Goal: Navigation & Orientation: Find specific page/section

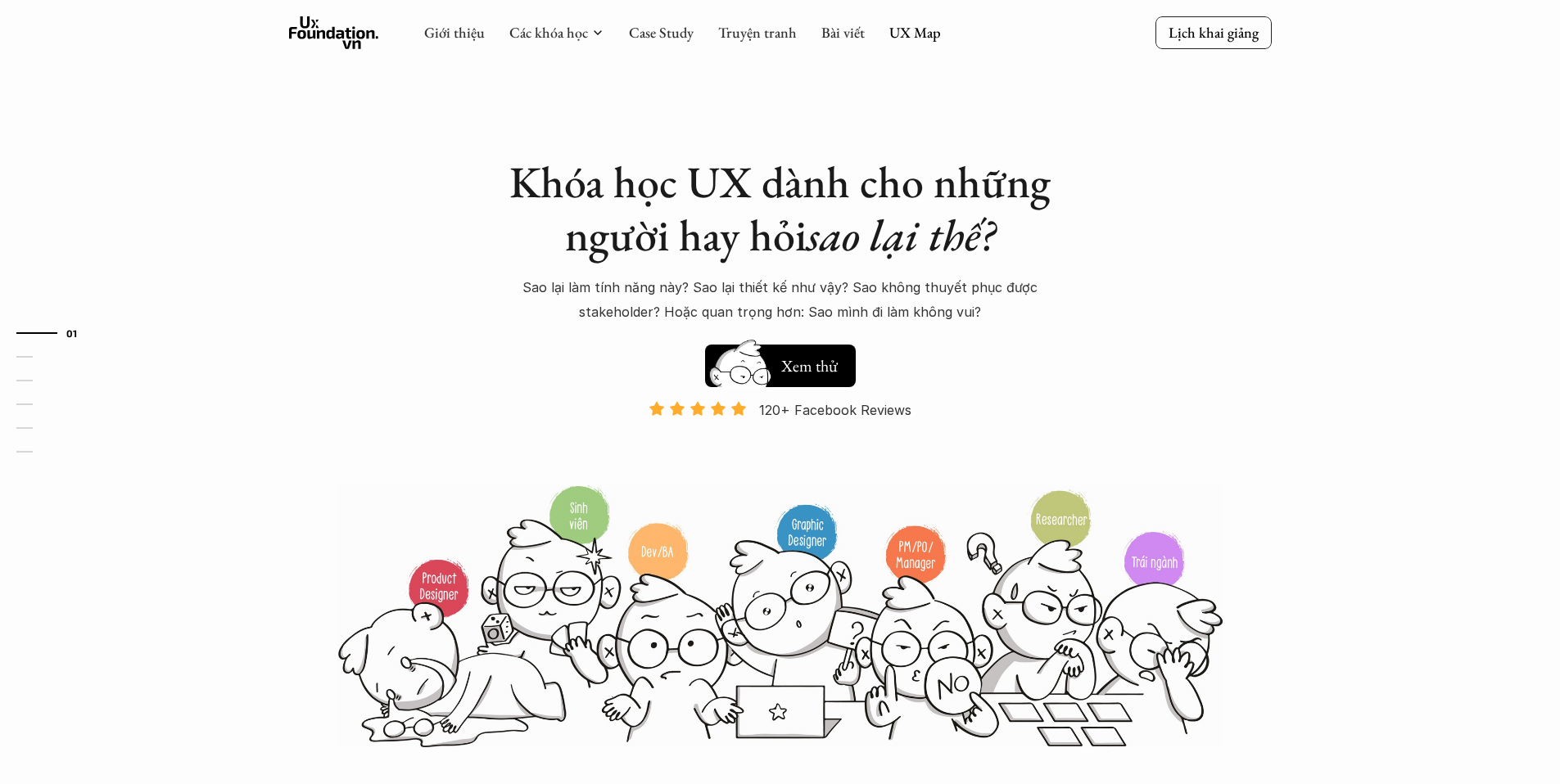
click at [941, 33] on div at bounding box center [1048, 32] width 215 height 15
click at [923, 37] on link "UX Map" at bounding box center [915, 32] width 52 height 19
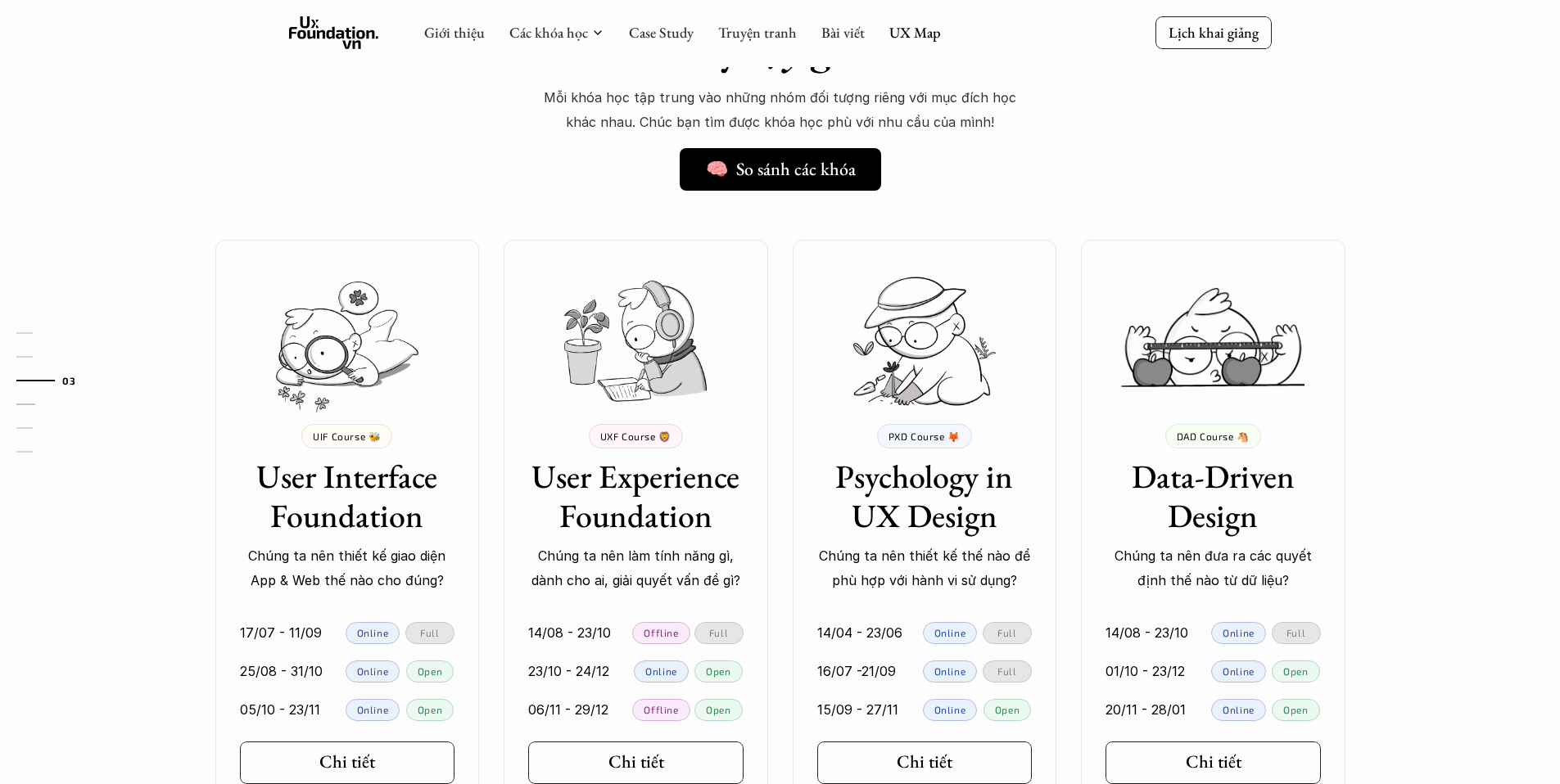
scroll to position [1190, 0]
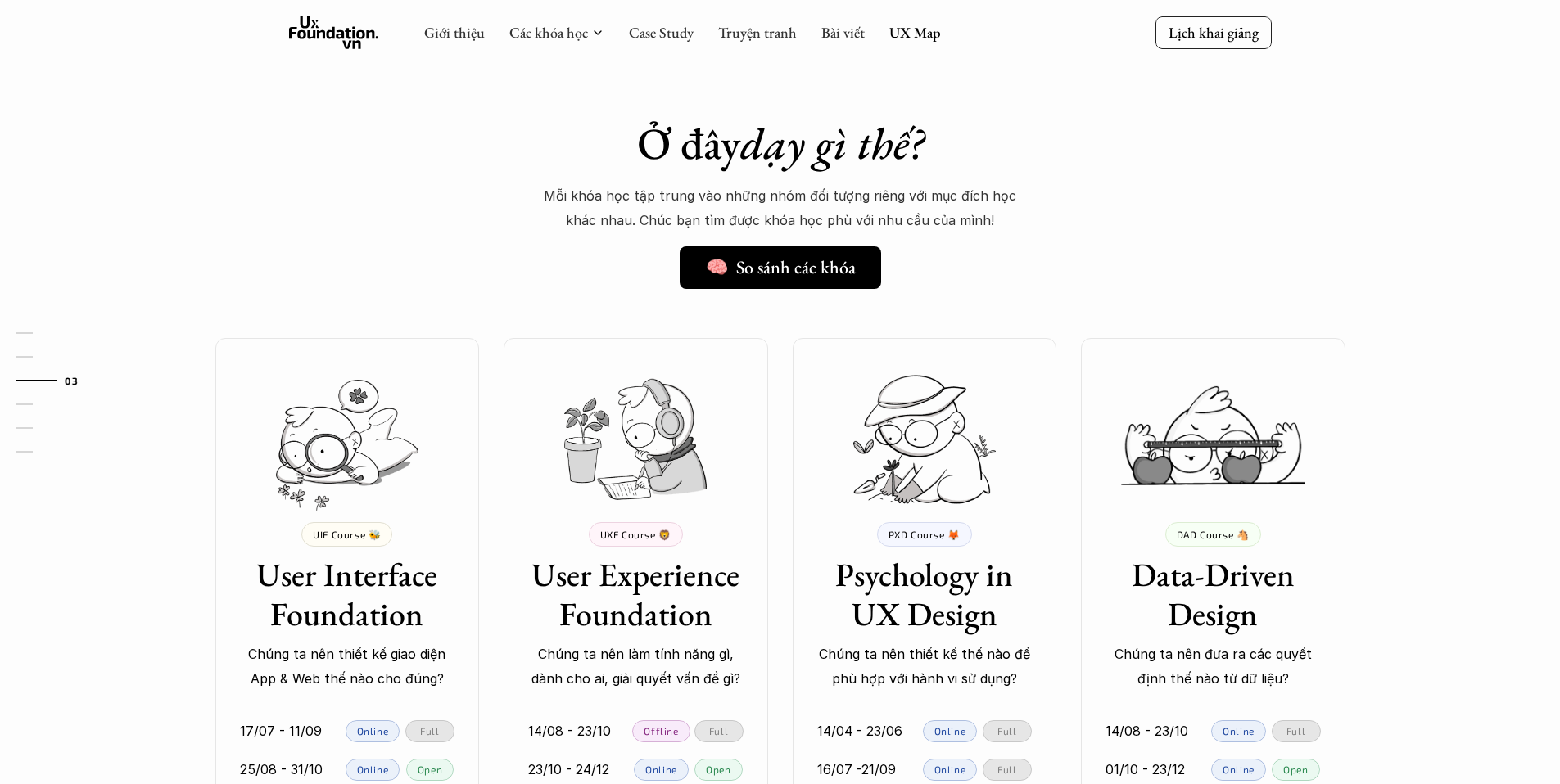
click at [906, 44] on div "Giới thiệu Các khóa học Case Study Truyện tranh Bài viết UX Map" at bounding box center [682, 33] width 517 height 33
click at [909, 26] on link "UX Map" at bounding box center [915, 32] width 52 height 19
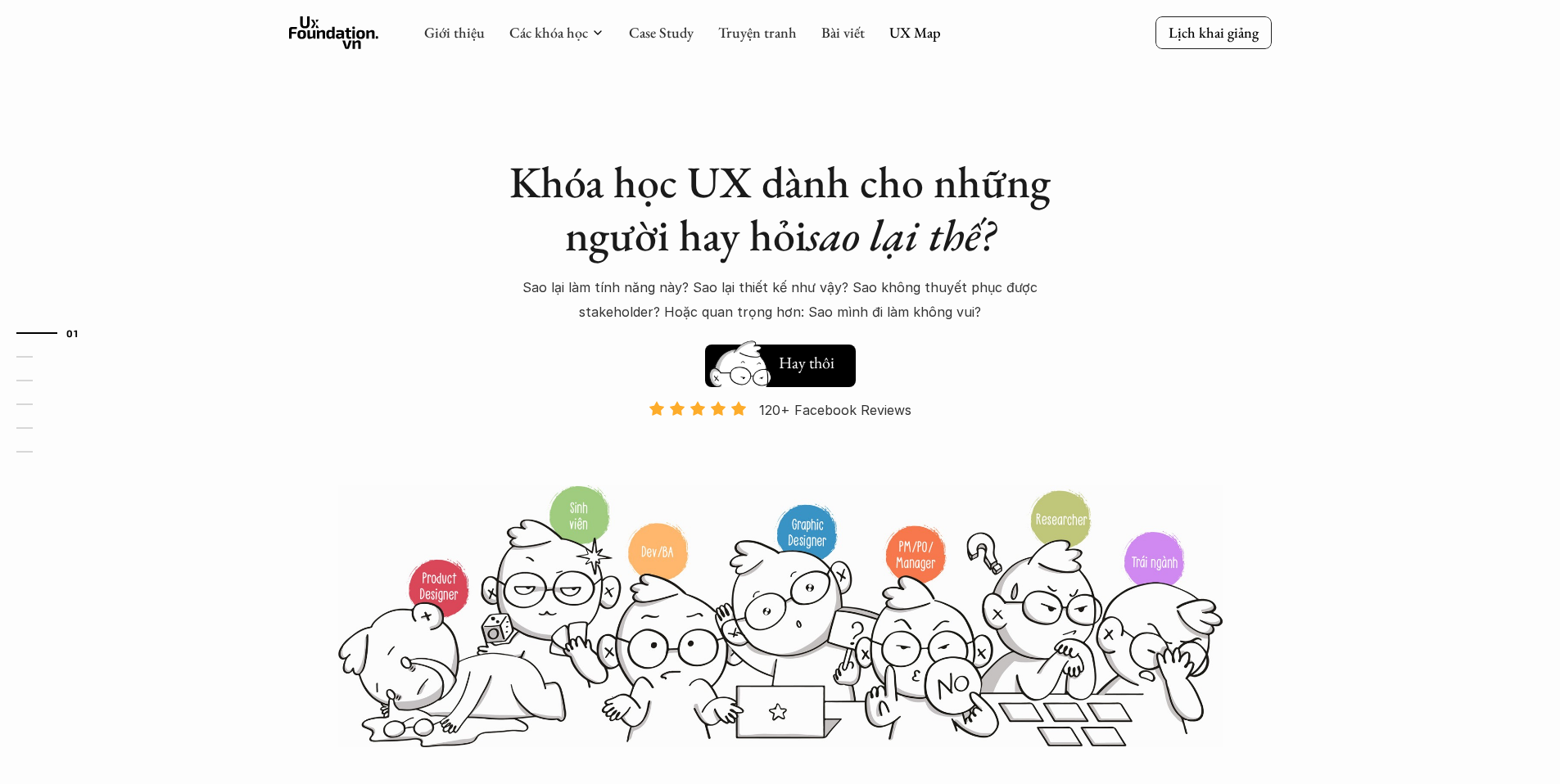
click at [803, 370] on h5 "Xem thử" at bounding box center [809, 366] width 61 height 22
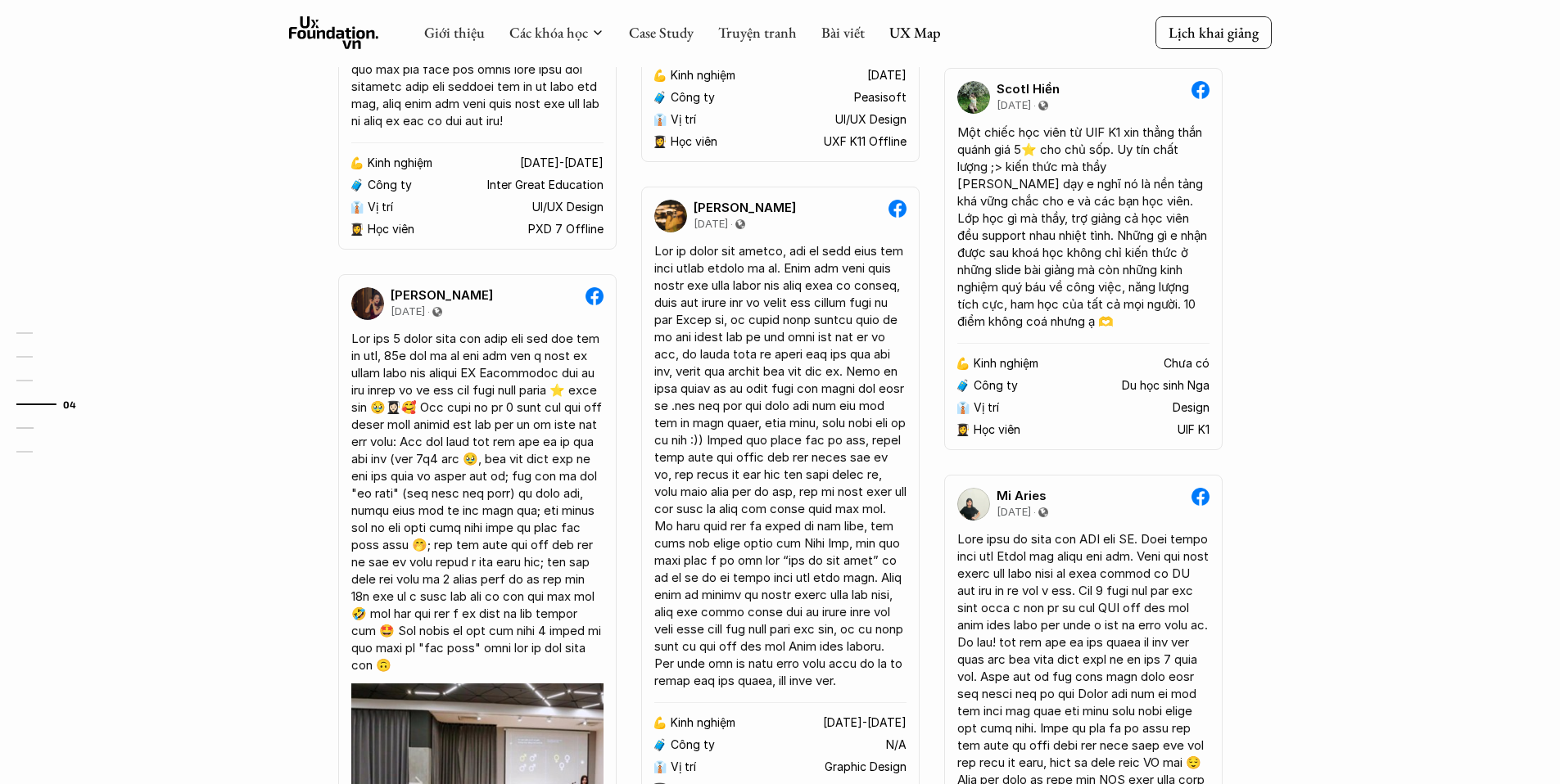
scroll to position [2548, 0]
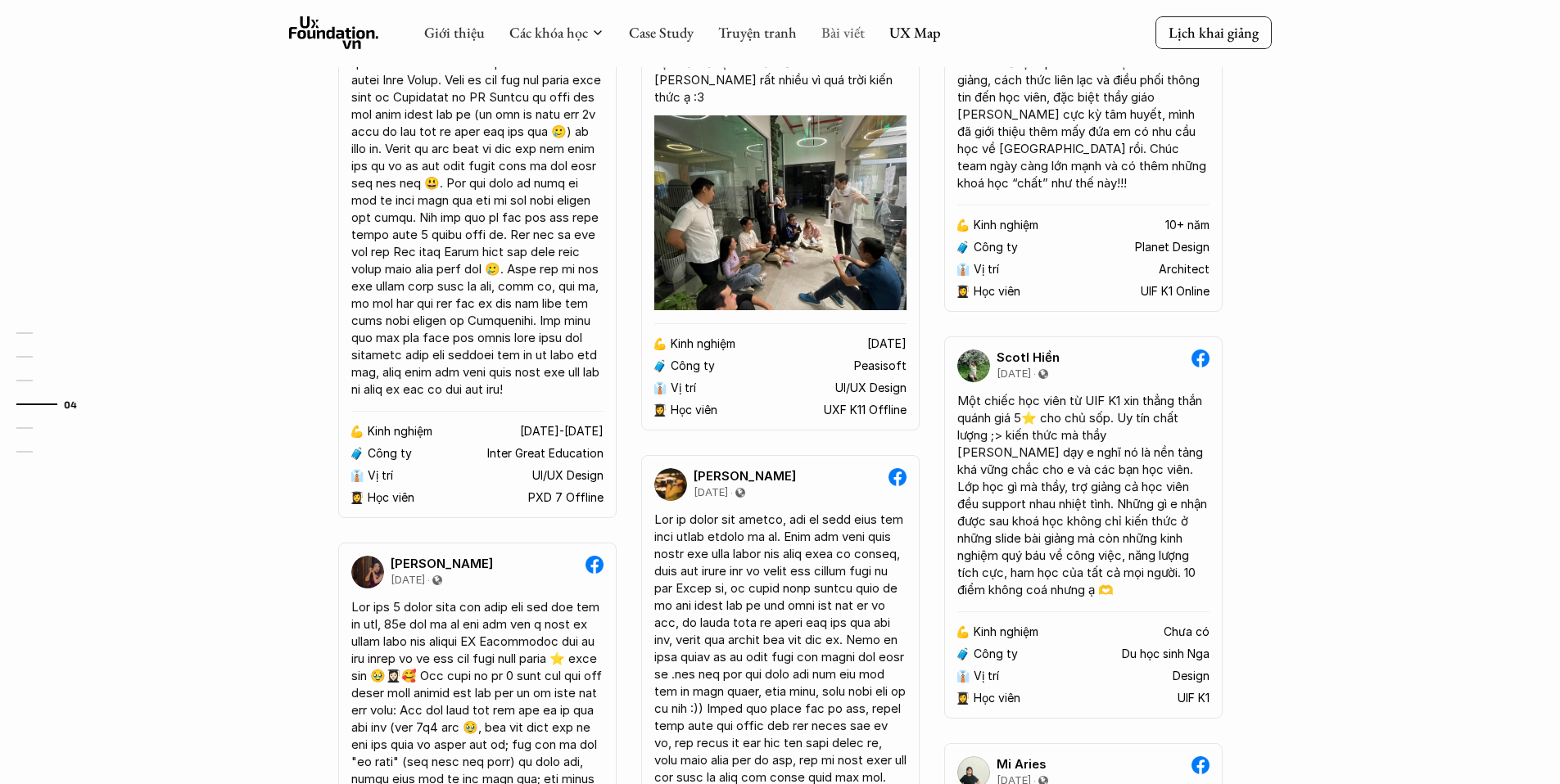
click at [849, 31] on link "Bài viết" at bounding box center [843, 32] width 43 height 19
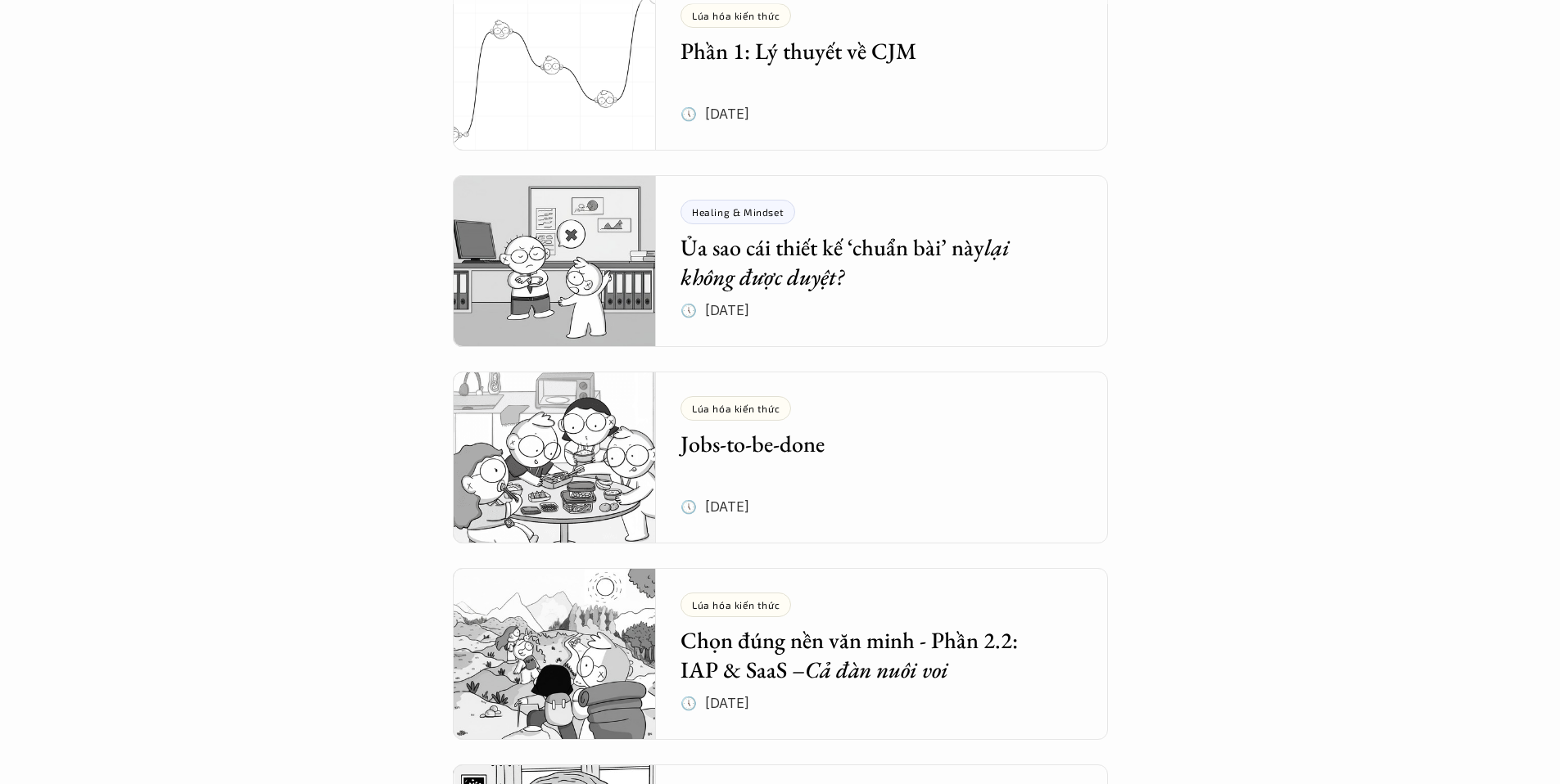
scroll to position [473, 0]
